Goal: Information Seeking & Learning: Learn about a topic

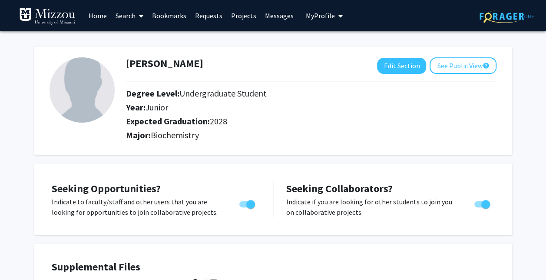
click at [130, 13] on link "Search" at bounding box center [129, 15] width 36 height 30
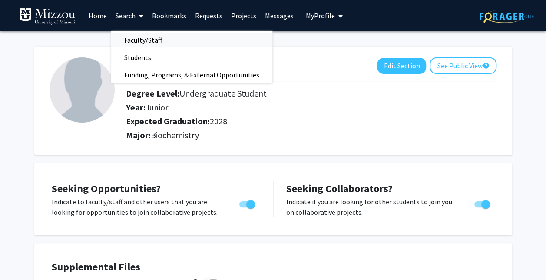
click at [143, 36] on span "Faculty/Staff" at bounding box center [143, 39] width 64 height 17
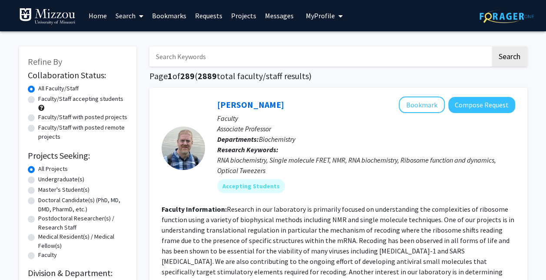
click at [53, 178] on label "Undergraduate(s)" at bounding box center [61, 179] width 46 height 9
click at [44, 178] on input "Undergraduate(s)" at bounding box center [41, 178] width 6 height 6
radio input "true"
click at [67, 101] on label "Faculty/Staff accepting students" at bounding box center [80, 98] width 85 height 9
click at [44, 100] on input "Faculty/Staff accepting students" at bounding box center [41, 97] width 6 height 6
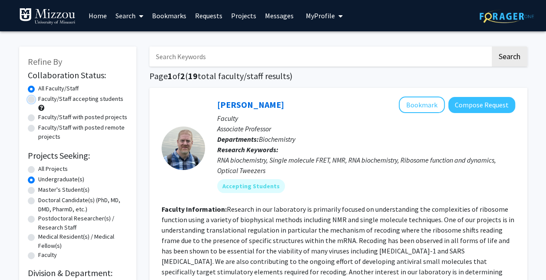
radio input "true"
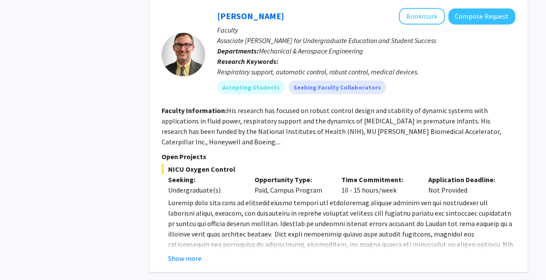
scroll to position [787, 0]
click at [191, 253] on button "Show more" at bounding box center [184, 258] width 33 height 10
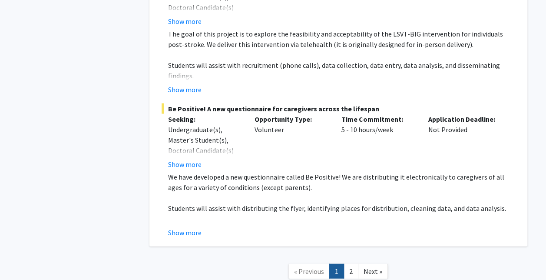
scroll to position [4119, 0]
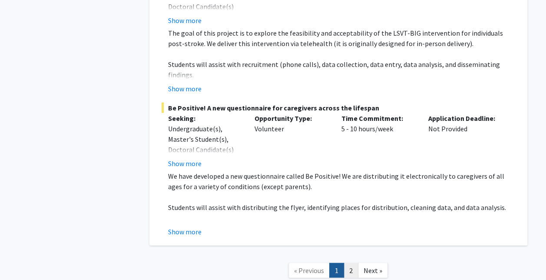
click at [351, 263] on link "2" at bounding box center [350, 270] width 15 height 15
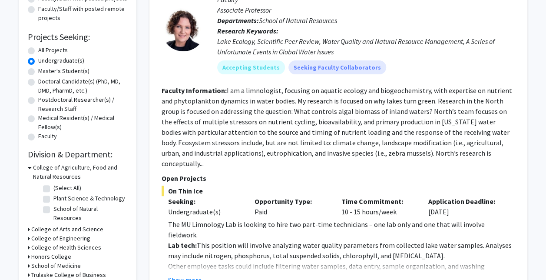
scroll to position [136, 0]
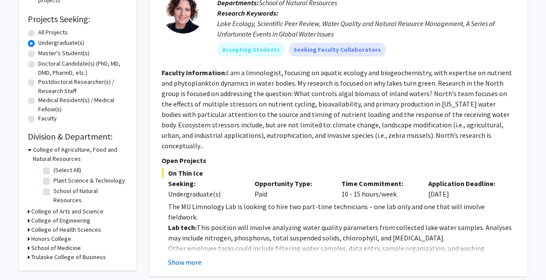
click at [188, 257] on button "Show more" at bounding box center [184, 262] width 33 height 10
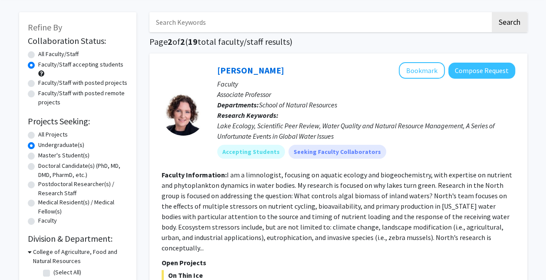
scroll to position [0, 0]
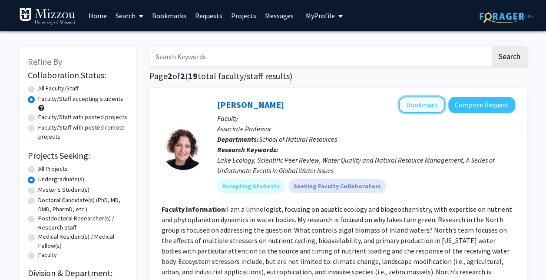
click at [414, 105] on button "Bookmark" at bounding box center [422, 104] width 46 height 16
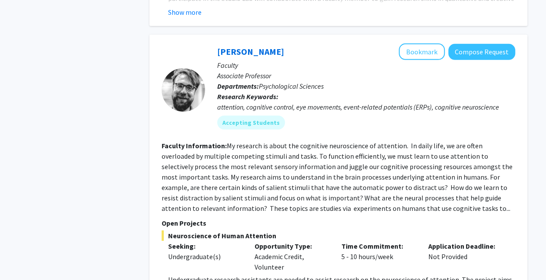
scroll to position [2979, 0]
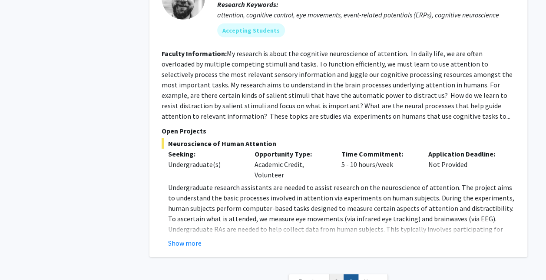
click at [338, 274] on link "1" at bounding box center [336, 281] width 15 height 15
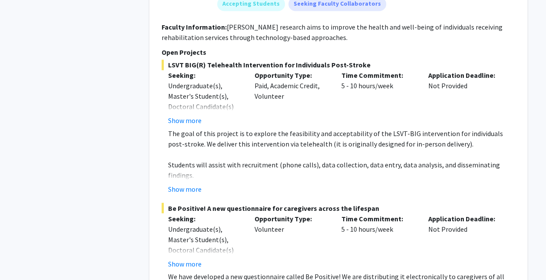
scroll to position [3956, 0]
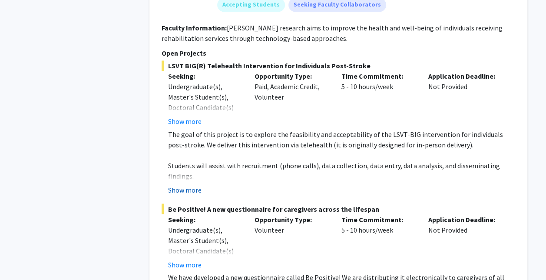
click at [185, 184] on button "Show more" at bounding box center [184, 189] width 33 height 10
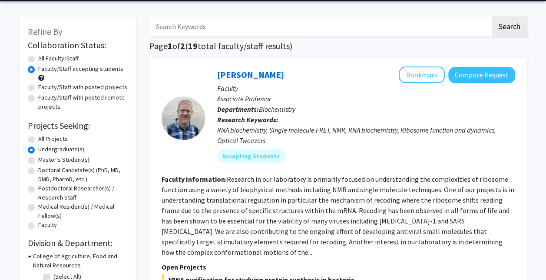
scroll to position [0, 0]
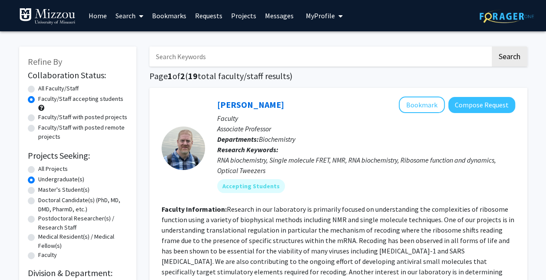
click at [181, 13] on link "Bookmarks" at bounding box center [169, 15] width 43 height 30
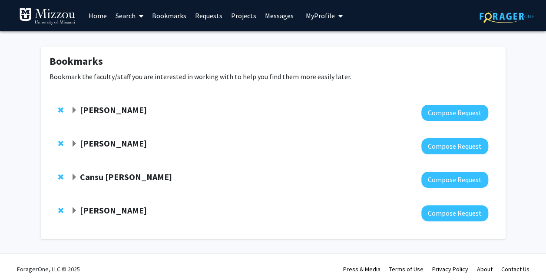
click at [112, 109] on strong "[PERSON_NAME]" at bounding box center [113, 109] width 67 height 11
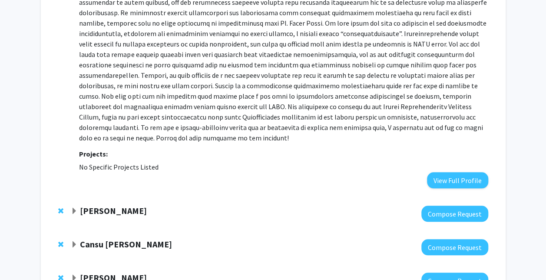
scroll to position [315, 0]
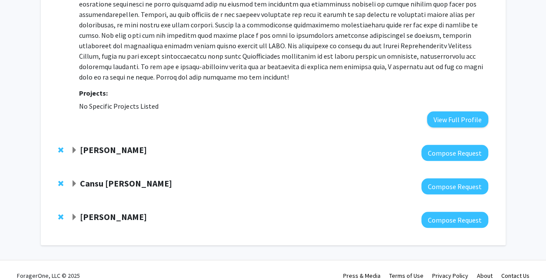
click at [102, 211] on strong "[PERSON_NAME]" at bounding box center [113, 216] width 67 height 11
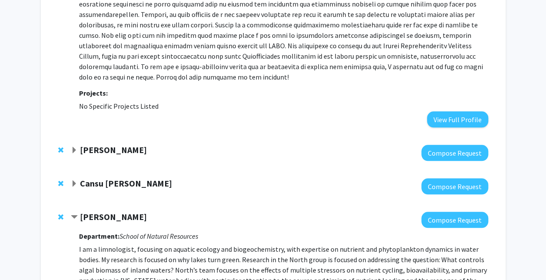
click at [92, 178] on strong "Cansu [PERSON_NAME]" at bounding box center [126, 183] width 92 height 11
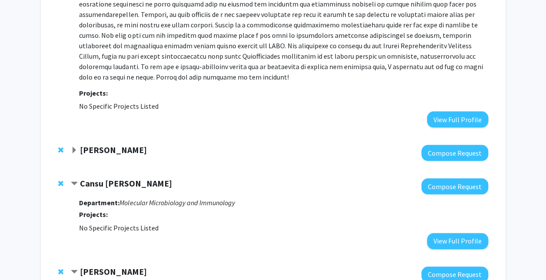
click at [89, 148] on div at bounding box center [279, 153] width 417 height 16
click at [86, 144] on strong "[PERSON_NAME]" at bounding box center [113, 149] width 67 height 11
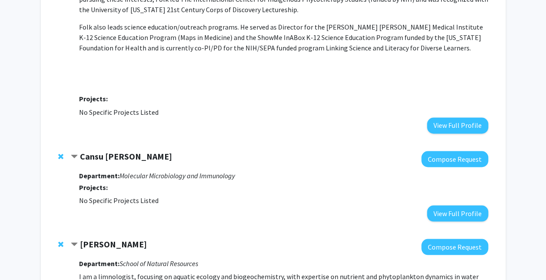
scroll to position [734, 0]
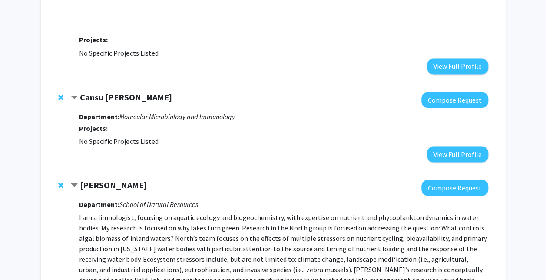
click at [57, 83] on div "Cansu [PERSON_NAME] Compose Request Department: Molecular Microbiology and Immu…" at bounding box center [272, 127] width 447 height 88
click at [60, 93] on span "Remove Cansu Agca from bookmarks" at bounding box center [60, 96] width 5 height 7
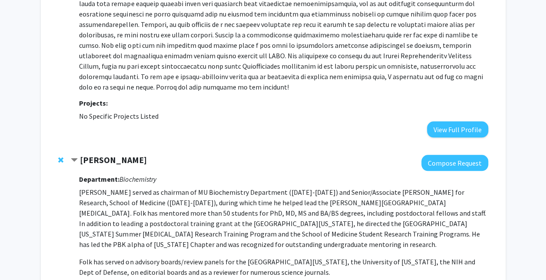
scroll to position [267, 0]
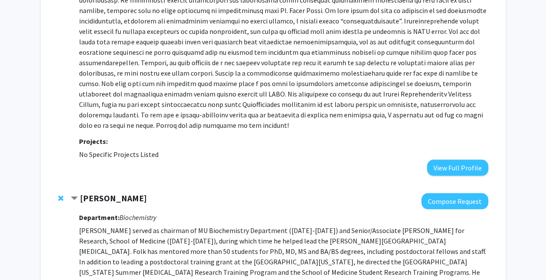
click at [60, 195] on span "Remove Bill Folk from bookmarks" at bounding box center [60, 198] width 5 height 7
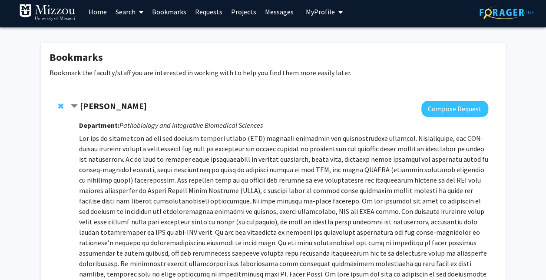
scroll to position [0, 0]
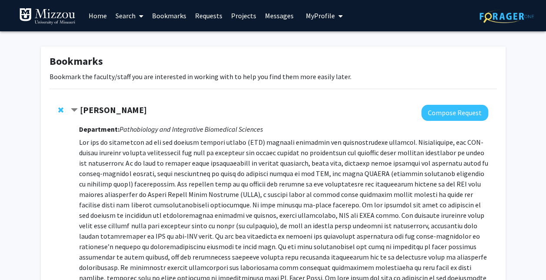
click at [59, 110] on span "Remove Kevin Cummings from bookmarks" at bounding box center [60, 109] width 5 height 7
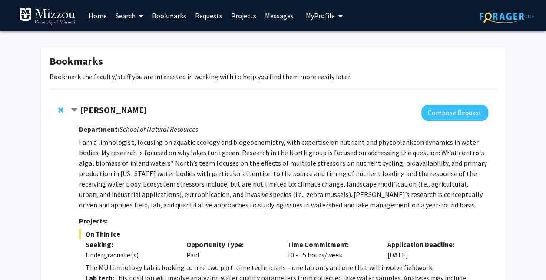
scroll to position [127, 0]
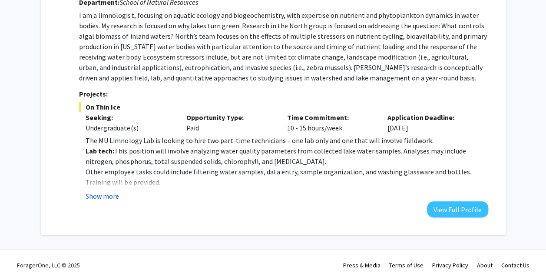
click at [107, 193] on button "Show more" at bounding box center [102, 196] width 33 height 10
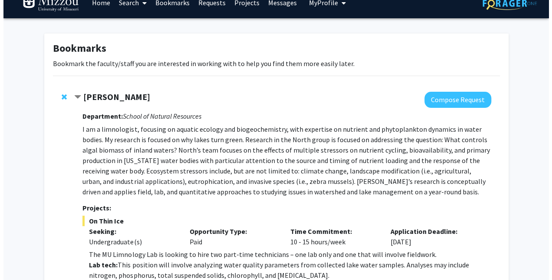
scroll to position [0, 0]
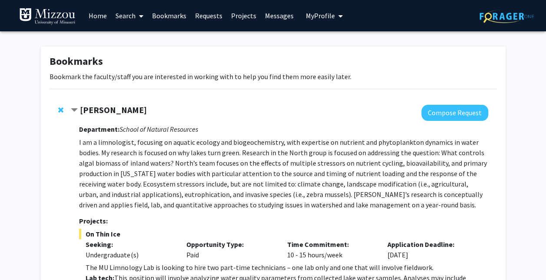
click at [62, 112] on span "Remove Rebecca North from bookmarks" at bounding box center [60, 109] width 5 height 7
